Goal: Check status

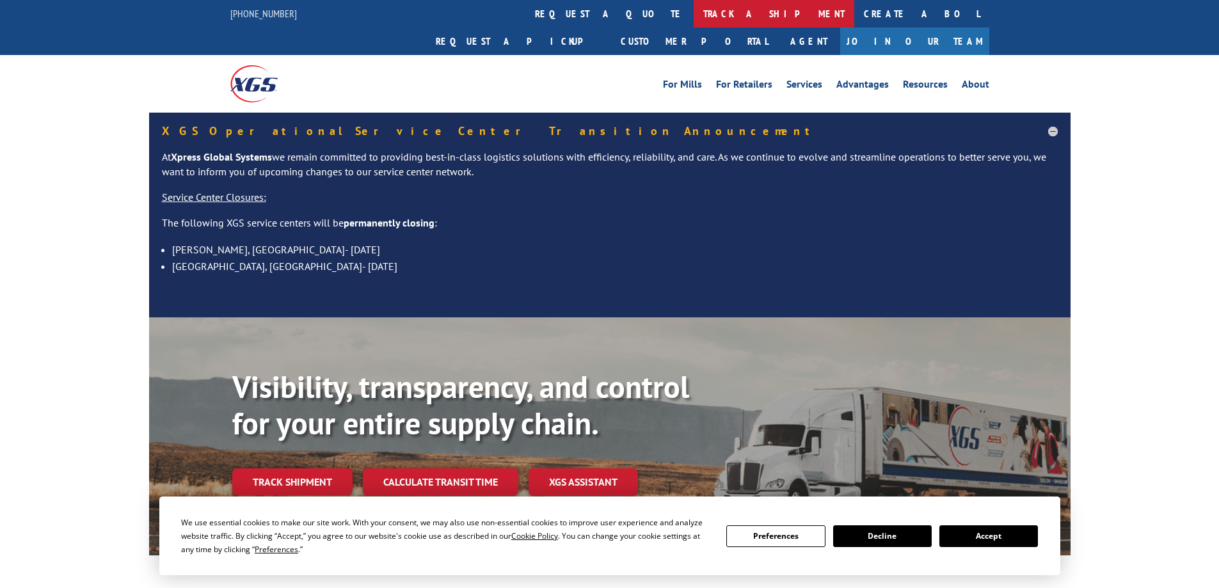
click at [694, 14] on link "track a shipment" at bounding box center [774, 14] width 161 height 28
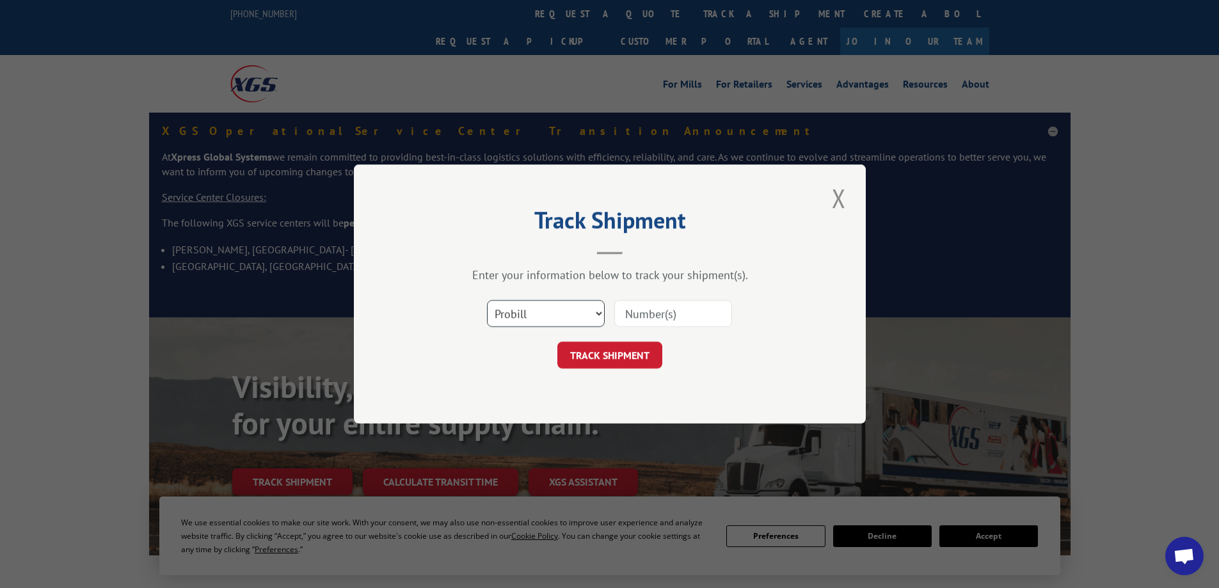
click at [542, 310] on select "Select category... Probill BOL PO" at bounding box center [546, 313] width 118 height 27
select select "bol"
click at [487, 300] on select "Select category... Probill BOL PO" at bounding box center [546, 313] width 118 height 27
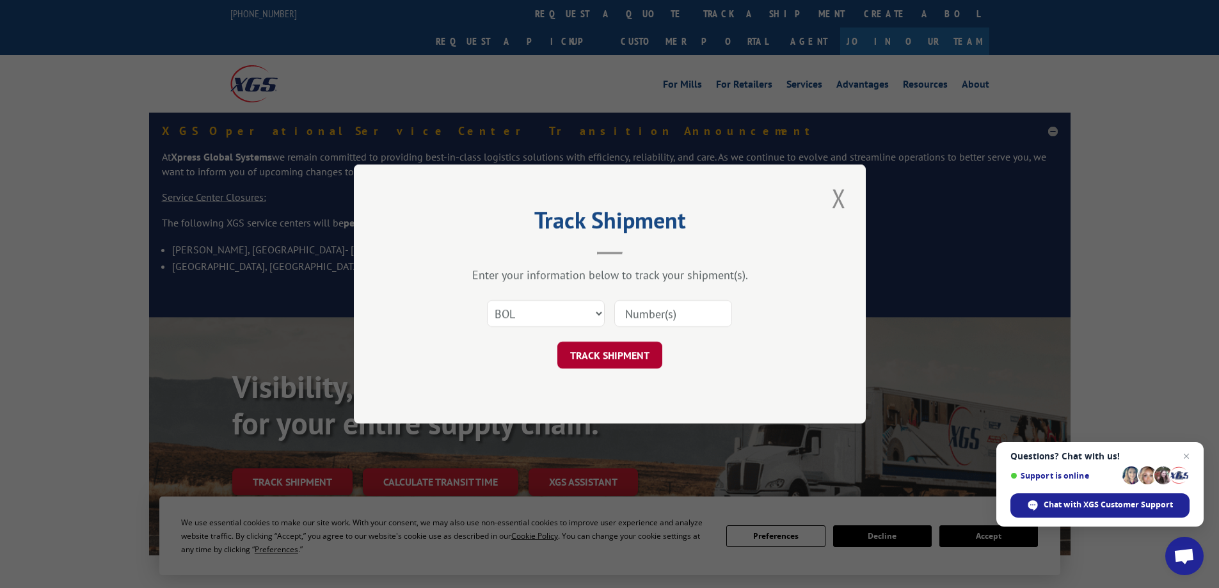
click at [592, 354] on button "TRACK SHIPMENT" at bounding box center [609, 355] width 105 height 27
click at [646, 312] on input at bounding box center [673, 313] width 118 height 27
paste input "4904885"
type input "4904885"
click at [626, 356] on button "TRACK SHIPMENT" at bounding box center [609, 355] width 105 height 27
